Goal: Task Accomplishment & Management: Manage account settings

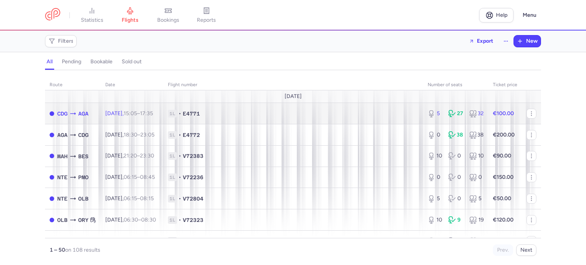
click at [177, 113] on span "1L" at bounding box center [172, 114] width 9 height 8
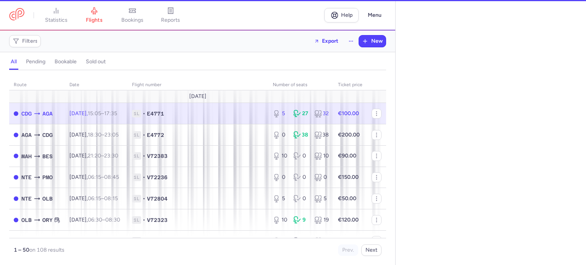
select select "hours"
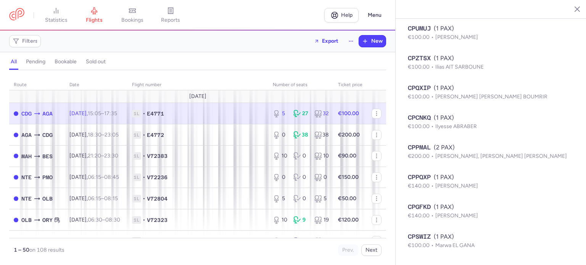
scroll to position [936, 0]
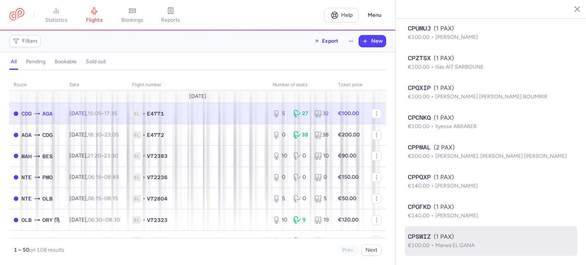
click at [430, 236] on span "CPSWIZ" at bounding box center [419, 237] width 23 height 9
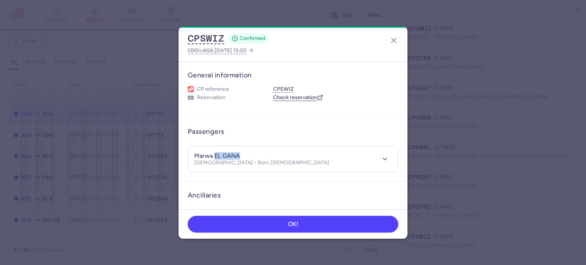
drag, startPoint x: 215, startPoint y: 155, endPoint x: 257, endPoint y: 157, distance: 41.6
click at [257, 157] on div "marwa EL GANA" at bounding box center [261, 156] width 135 height 8
copy h4 "EL GANA"
drag, startPoint x: 213, startPoint y: 154, endPoint x: 188, endPoint y: 155, distance: 25.2
click at [188, 155] on section "marwa EL GANA [DEMOGRAPHIC_DATA] • Born [DEMOGRAPHIC_DATA]" at bounding box center [293, 159] width 211 height 27
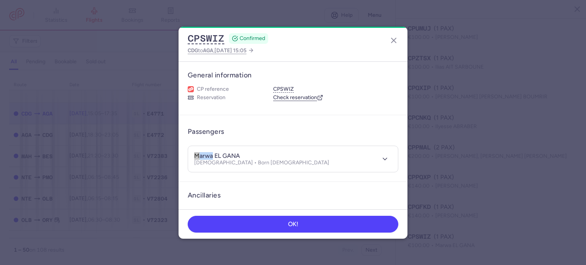
copy h4 "marwa"
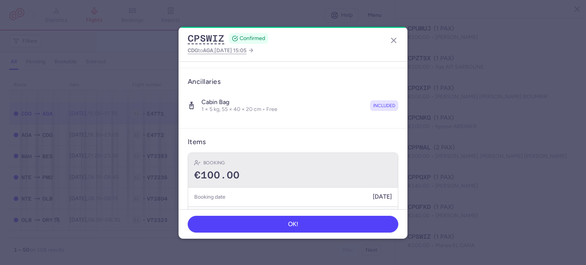
scroll to position [115, 0]
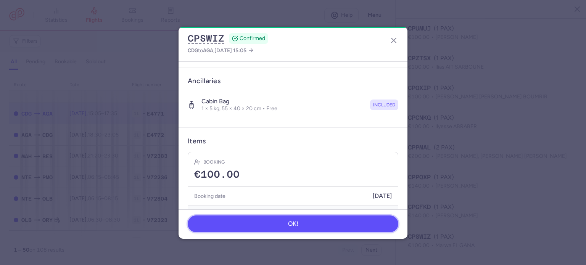
click at [281, 224] on button "OK!" at bounding box center [293, 224] width 211 height 17
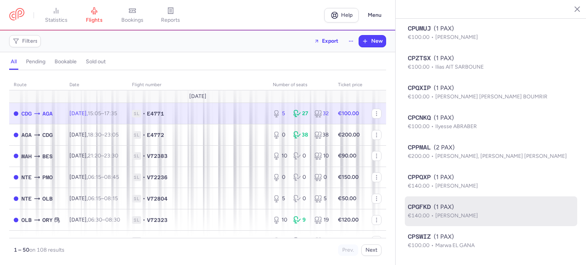
click at [459, 216] on span "[PERSON_NAME]" at bounding box center [457, 216] width 43 height 6
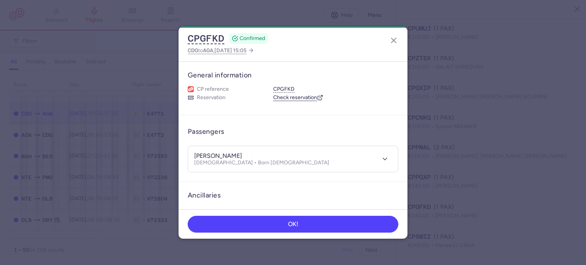
drag, startPoint x: 215, startPoint y: 155, endPoint x: 260, endPoint y: 154, distance: 45.5
click at [260, 154] on div "rachid OUCHIBANE [DEMOGRAPHIC_DATA] • Born [DEMOGRAPHIC_DATA]" at bounding box center [284, 159] width 181 height 14
copy h4 "OUCHIBANE"
click at [211, 156] on h4 "[PERSON_NAME]" at bounding box center [218, 156] width 48 height 8
drag, startPoint x: 212, startPoint y: 155, endPoint x: 186, endPoint y: 155, distance: 26.3
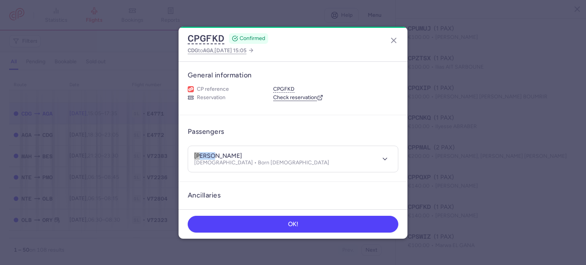
click at [186, 155] on article "Passengers [PERSON_NAME] [DEMOGRAPHIC_DATA] • Born [DEMOGRAPHIC_DATA]" at bounding box center [293, 148] width 229 height 67
copy h4 "rachid"
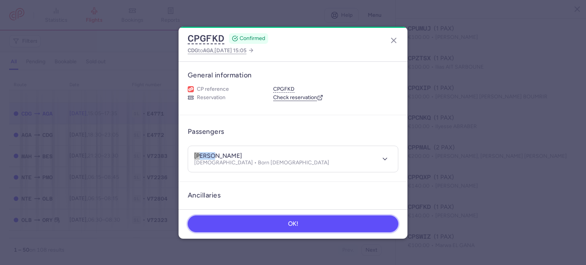
click at [334, 226] on button "OK!" at bounding box center [293, 224] width 211 height 17
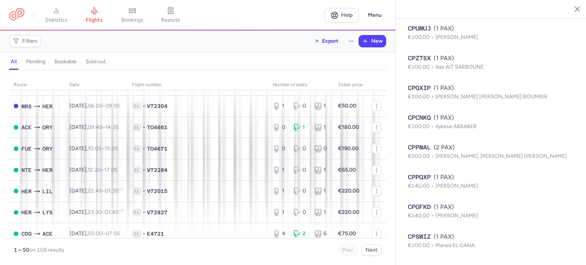
scroll to position [267, 0]
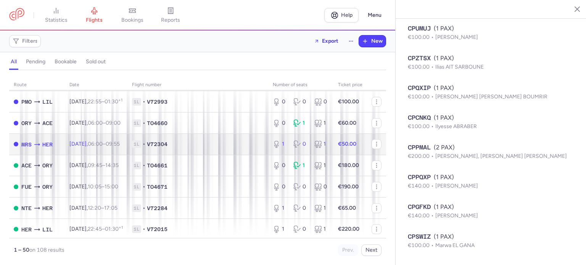
click at [94, 147] on span "[DATE] 06:00 – 09:55 +0" at bounding box center [94, 144] width 50 height 6
type input "1"
type input "2"
select select "days"
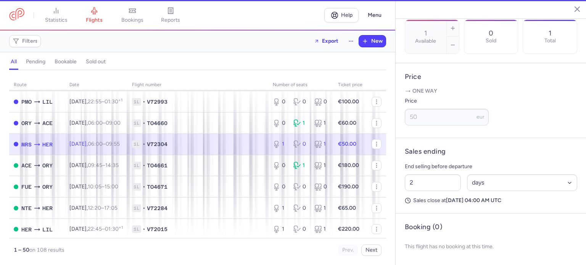
scroll to position [267, 0]
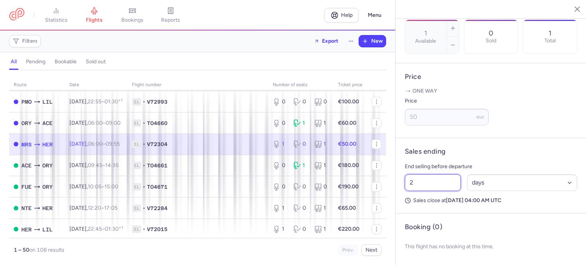
drag, startPoint x: 416, startPoint y: 184, endPoint x: 389, endPoint y: 183, distance: 27.5
click at [390, 183] on div "statistics flights bookings reports Help Menu Filters Export New all pending bo…" at bounding box center [293, 132] width 586 height 265
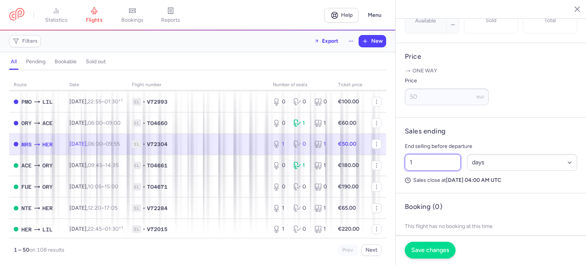
type input "1"
drag, startPoint x: 427, startPoint y: 251, endPoint x: 407, endPoint y: 240, distance: 22.2
click at [427, 251] on span "Save changes" at bounding box center [431, 250] width 38 height 7
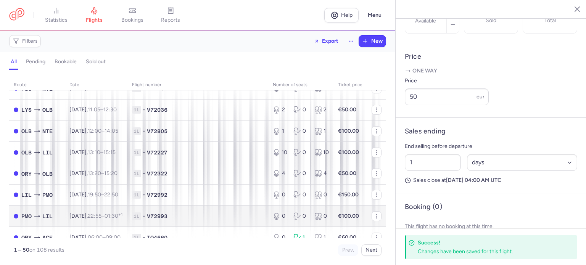
scroll to position [76, 0]
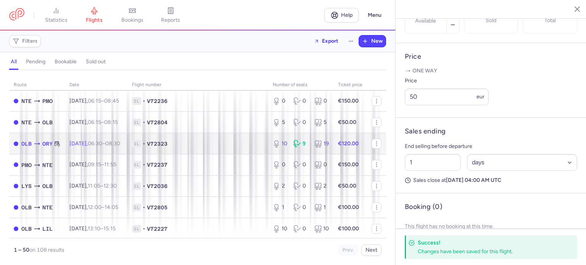
click at [295, 151] on div "10 9 19" at bounding box center [301, 144] width 62 height 14
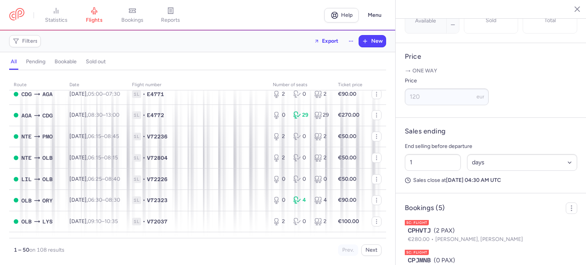
scroll to position [916, 0]
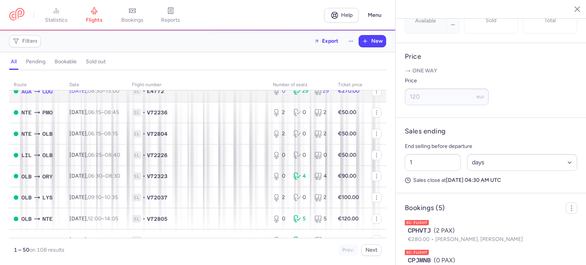
click at [141, 95] on span "1L" at bounding box center [136, 91] width 9 height 8
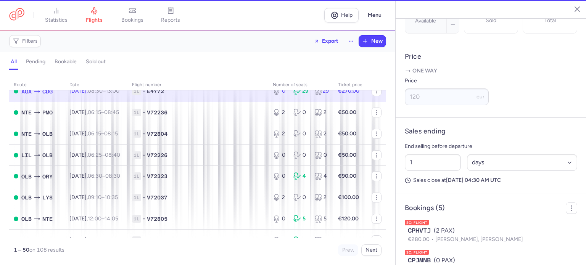
type input "0"
type input "2"
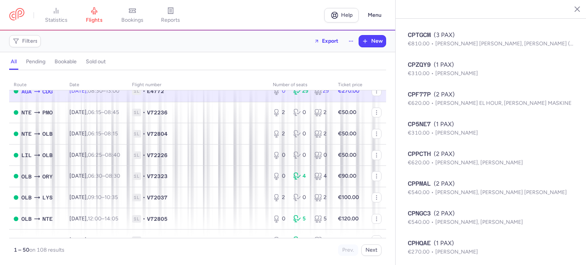
scroll to position [846, 0]
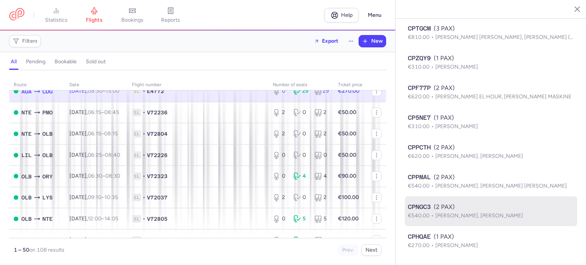
click at [454, 215] on span "[PERSON_NAME], [PERSON_NAME]" at bounding box center [480, 216] width 88 height 6
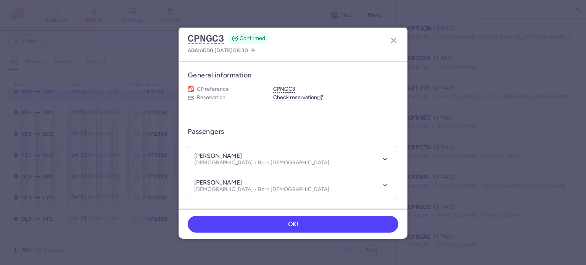
drag, startPoint x: 217, startPoint y: 155, endPoint x: 250, endPoint y: 157, distance: 32.9
click at [250, 157] on div "[PERSON_NAME]" at bounding box center [261, 156] width 135 height 8
copy h4 "KHORCHID"
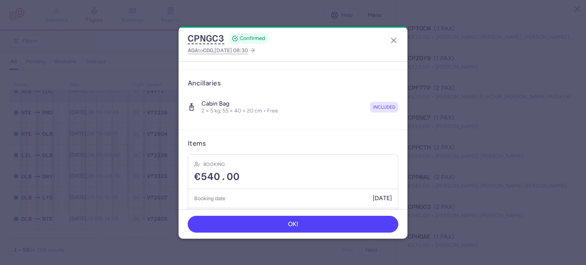
scroll to position [161, 0]
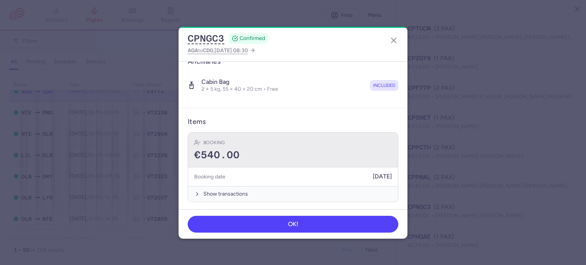
click at [266, 146] on div "Booking €540.00" at bounding box center [293, 150] width 210 height 35
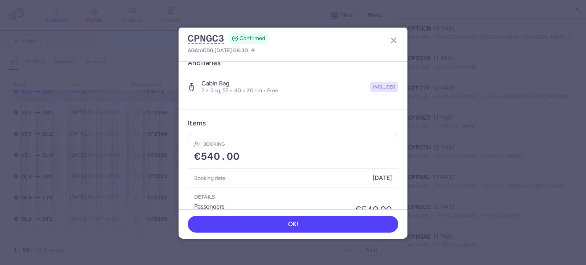
scroll to position [46, 0]
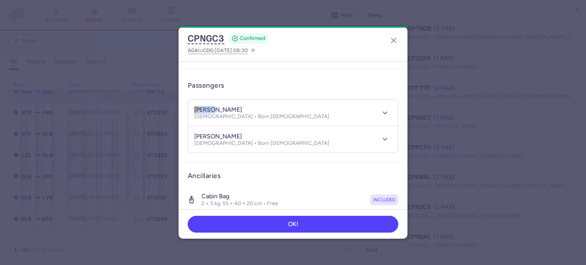
drag, startPoint x: 214, startPoint y: 108, endPoint x: 181, endPoint y: 107, distance: 33.7
click at [181, 107] on article "Passengers [PERSON_NAME] [DEMOGRAPHIC_DATA] • Born [DEMOGRAPHIC_DATA] [PERSON_N…" at bounding box center [293, 116] width 229 height 94
click at [215, 107] on h4 "[PERSON_NAME]" at bounding box center [218, 110] width 48 height 8
drag, startPoint x: 215, startPoint y: 108, endPoint x: 179, endPoint y: 108, distance: 35.9
click at [179, 108] on article "Passengers [PERSON_NAME] [DEMOGRAPHIC_DATA] • Born [DEMOGRAPHIC_DATA] [PERSON_N…" at bounding box center [293, 116] width 229 height 94
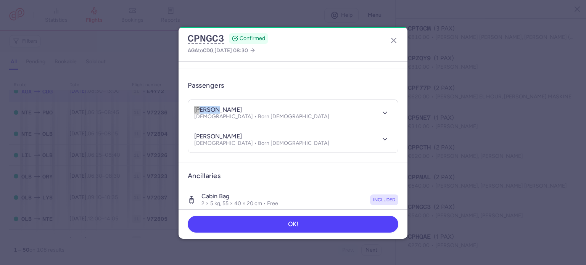
copy h4 "youssef"
drag, startPoint x: 218, startPoint y: 134, endPoint x: 166, endPoint y: 134, distance: 51.2
click at [166, 134] on dialog "CPNGC3 CONFIRMED AGA to CDG , [DATE] 08:30 General information CP reference CPN…" at bounding box center [293, 133] width 562 height 212
copy h4 "[PERSON_NAME]"
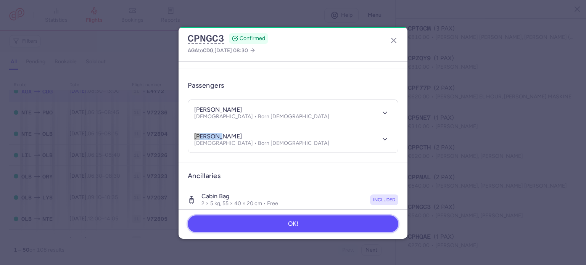
click at [295, 217] on button "OK!" at bounding box center [293, 224] width 211 height 17
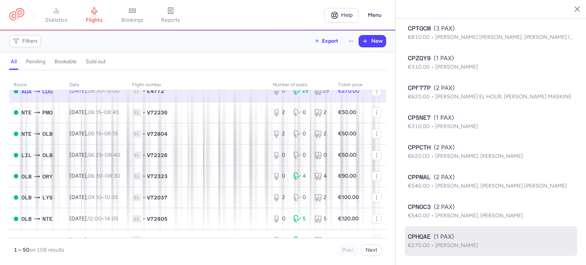
click at [450, 242] on p "€270.00 [PERSON_NAME]" at bounding box center [491, 246] width 166 height 8
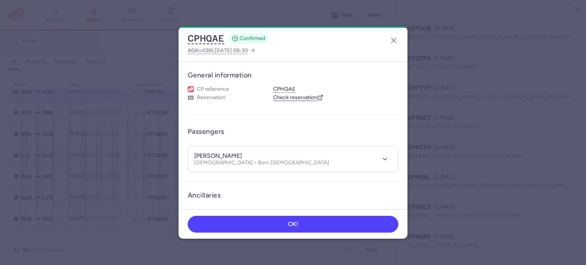
drag, startPoint x: 231, startPoint y: 156, endPoint x: 279, endPoint y: 157, distance: 48.5
click at [279, 157] on div "[PERSON_NAME] [DEMOGRAPHIC_DATA] • Born [DEMOGRAPHIC_DATA]" at bounding box center [284, 159] width 181 height 14
copy h4 "DRAHMANE"
drag, startPoint x: 229, startPoint y: 158, endPoint x: 167, endPoint y: 151, distance: 62.6
click at [167, 151] on dialog "CPHQAE CONFIRMED AGA to CDG , [DATE] 08:30 General information CP reference CPH…" at bounding box center [293, 133] width 562 height 212
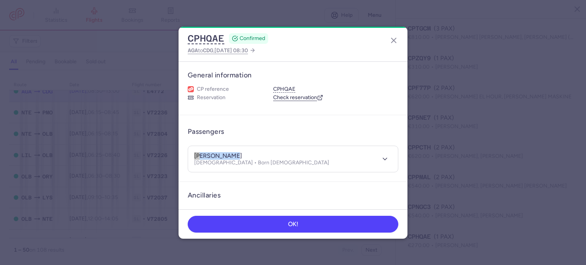
copy h4 "[PERSON_NAME]"
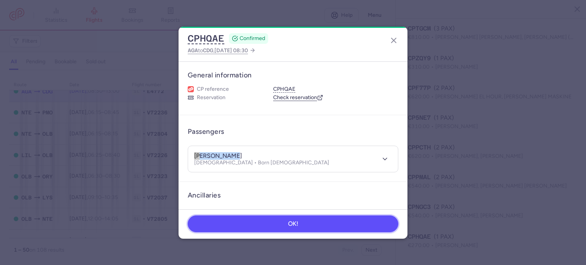
click at [296, 227] on span "OK!" at bounding box center [293, 224] width 10 height 7
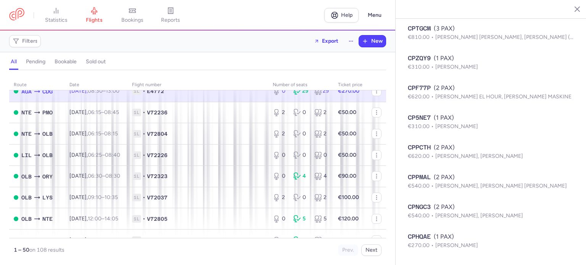
click at [284, 98] on div "0 29 29" at bounding box center [301, 91] width 62 height 14
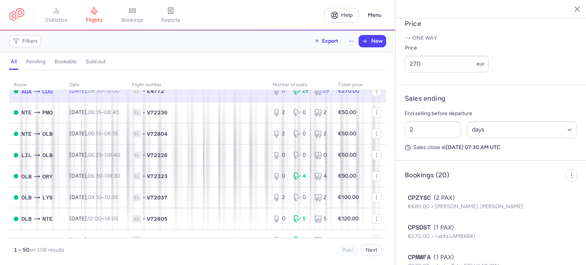
scroll to position [197, 0]
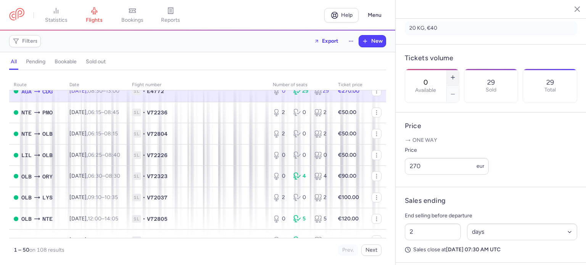
click at [456, 74] on icon "button" at bounding box center [453, 77] width 6 height 6
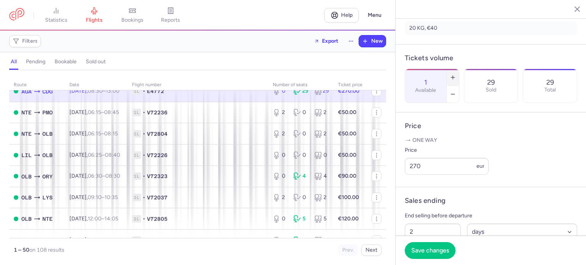
click at [456, 74] on icon "button" at bounding box center [453, 77] width 6 height 6
type input "2"
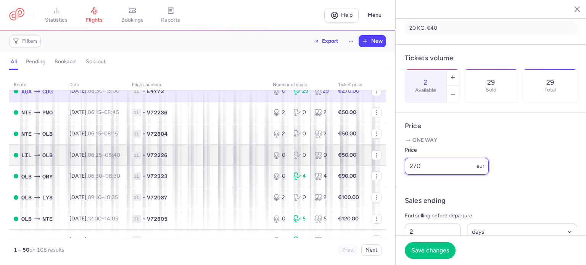
drag, startPoint x: 434, startPoint y: 184, endPoint x: 371, endPoint y: 184, distance: 63.4
click at [371, 184] on div "statistics flights bookings reports Help Menu Filters Export New all pending bo…" at bounding box center [293, 132] width 586 height 265
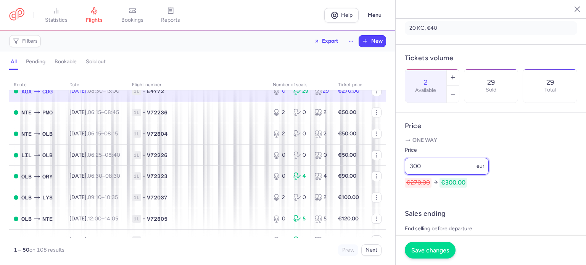
type input "300"
click at [431, 248] on span "Save changes" at bounding box center [431, 250] width 38 height 7
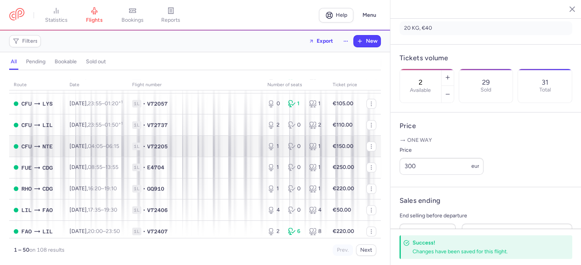
scroll to position [571, 0]
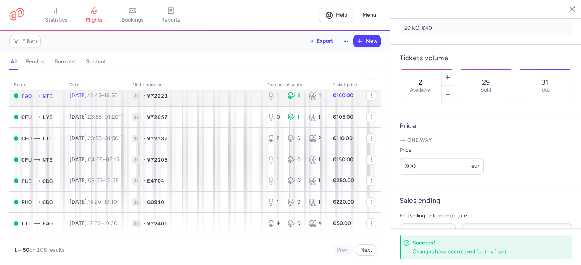
click at [168, 100] on span "V72221" at bounding box center [157, 96] width 21 height 8
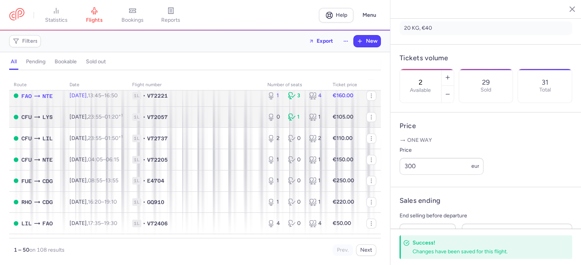
type input "1"
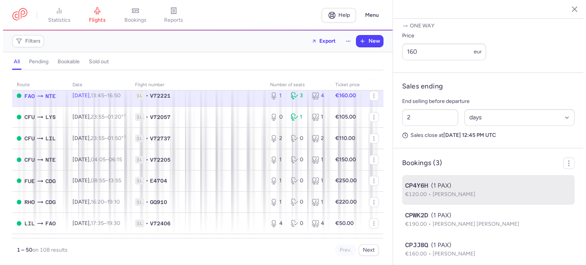
scroll to position [340, 0]
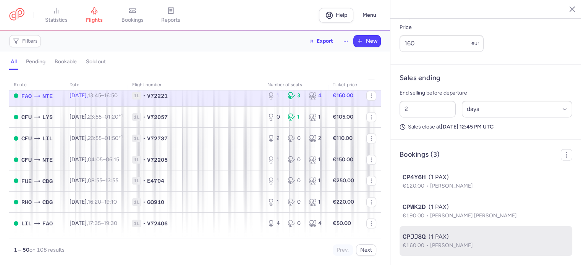
click at [415, 241] on span "CPJJ8Q" at bounding box center [413, 237] width 23 height 9
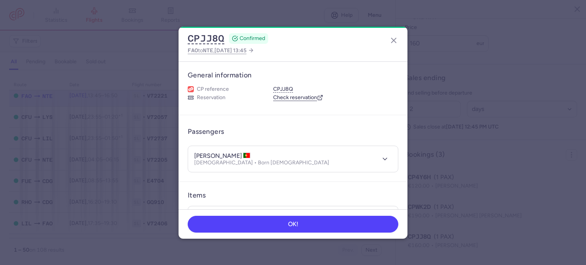
scroll to position [74, 0]
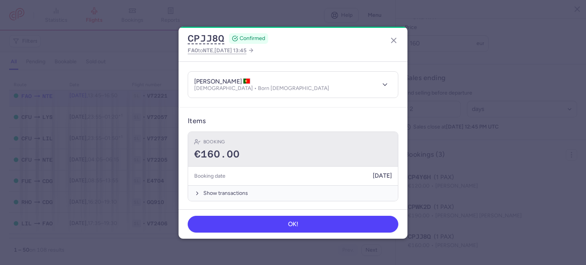
click at [298, 157] on div "€160.00" at bounding box center [293, 154] width 198 height 11
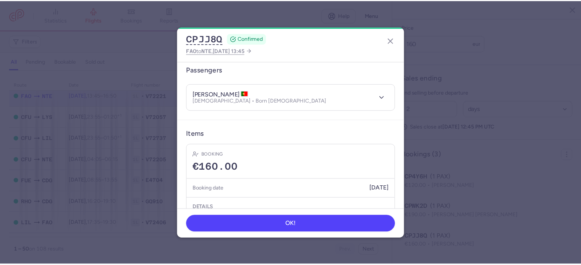
scroll to position [0, 0]
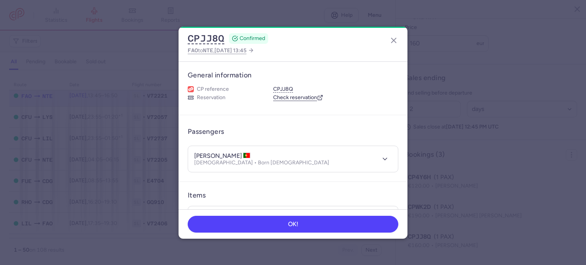
drag, startPoint x: 258, startPoint y: 155, endPoint x: 285, endPoint y: 156, distance: 27.1
click at [251, 156] on h4 "[PERSON_NAME]" at bounding box center [222, 156] width 57 height 8
copy h4 "PEGADO"
click at [251, 158] on h4 "[PERSON_NAME]" at bounding box center [222, 156] width 57 height 8
drag, startPoint x: 255, startPoint y: 155, endPoint x: 192, endPoint y: 150, distance: 63.6
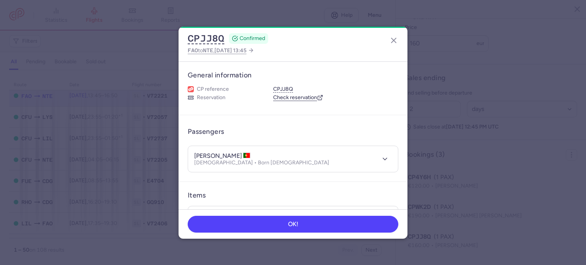
click at [192, 150] on header "[PERSON_NAME] PEGADO [DEMOGRAPHIC_DATA] • Born [DEMOGRAPHIC_DATA]" at bounding box center [293, 159] width 210 height 26
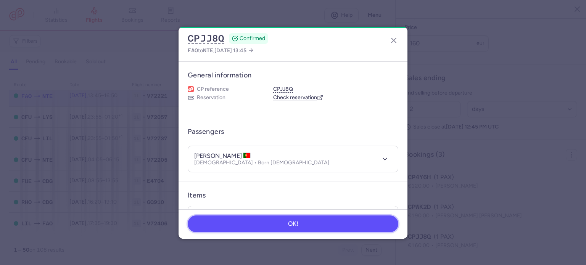
click at [305, 223] on button "OK!" at bounding box center [293, 224] width 211 height 17
